Goal: Answer question/provide support

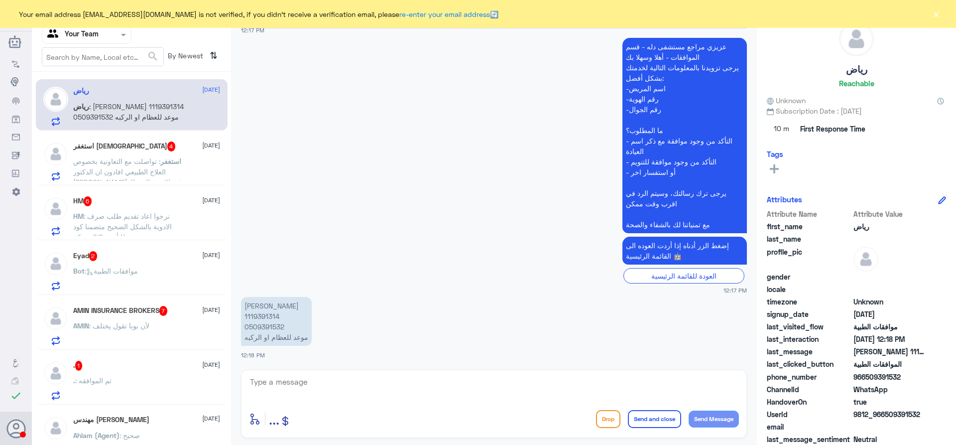
click at [169, 331] on div "AMIN : لأن بوبا تقول يختلف" at bounding box center [146, 334] width 147 height 22
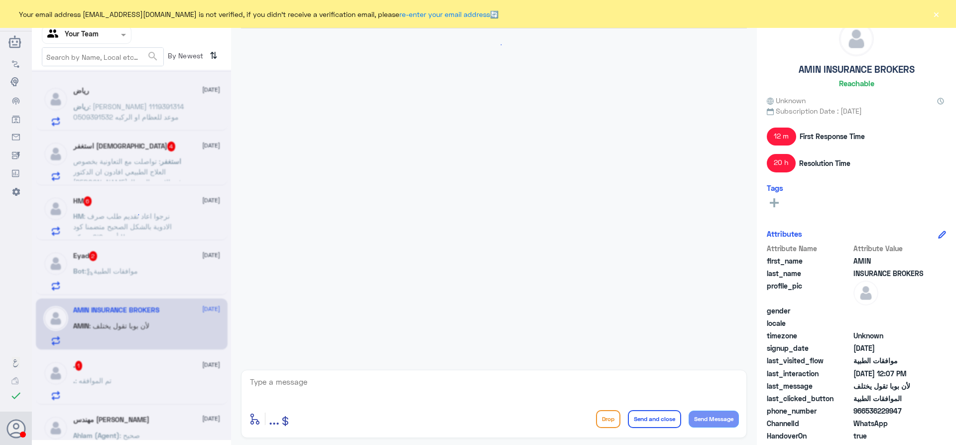
scroll to position [761, 0]
